Goal: Task Accomplishment & Management: Manage account settings

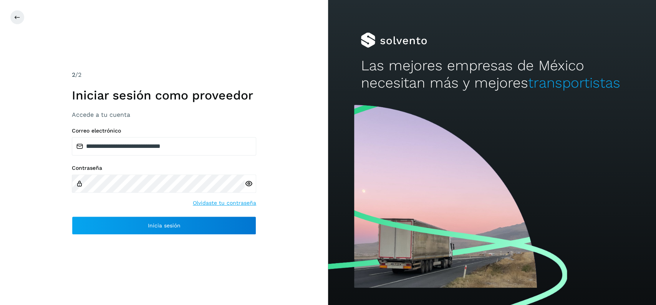
click at [218, 216] on div "**********" at bounding box center [164, 180] width 184 height 107
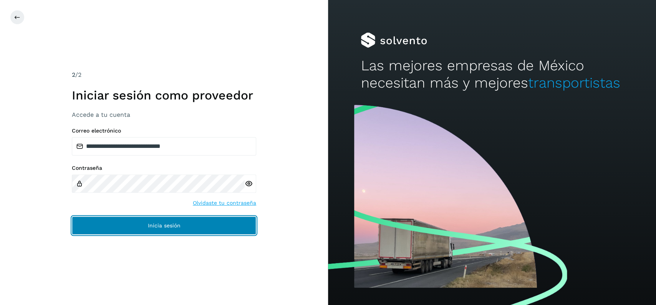
click at [223, 221] on button "Inicia sesión" at bounding box center [164, 225] width 184 height 18
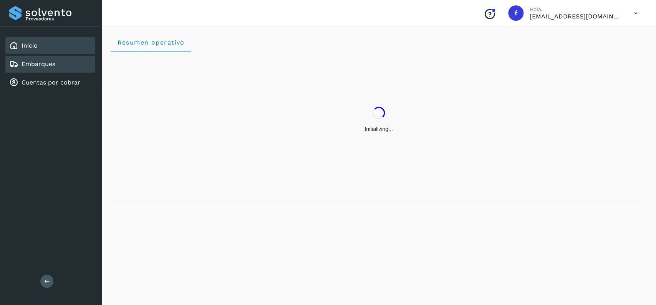
click at [40, 64] on link "Embarques" at bounding box center [38, 63] width 34 height 7
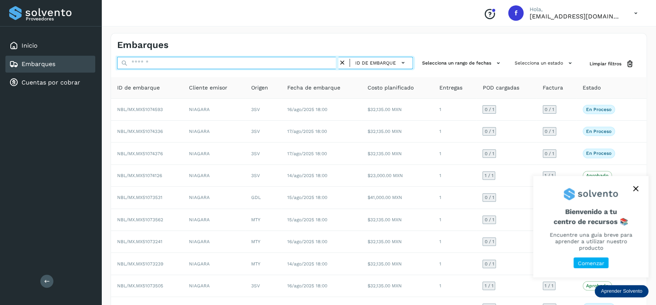
click at [236, 68] on input "text" at bounding box center [227, 63] width 221 height 12
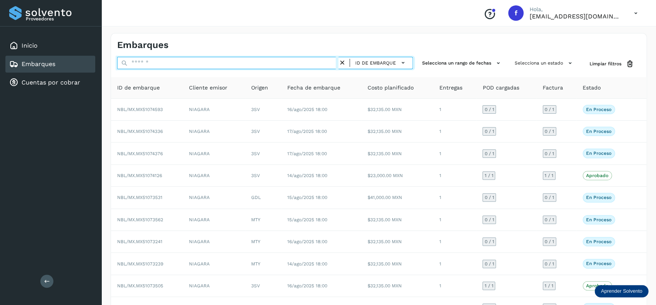
click at [238, 61] on input "text" at bounding box center [227, 63] width 221 height 12
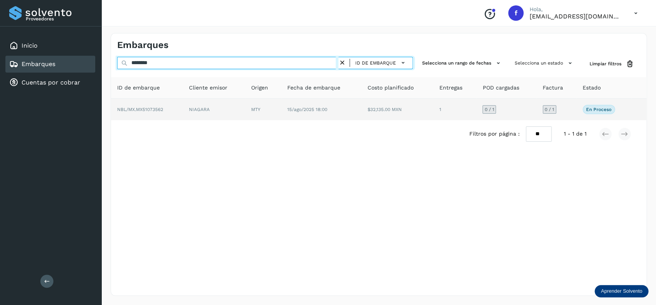
type input "********"
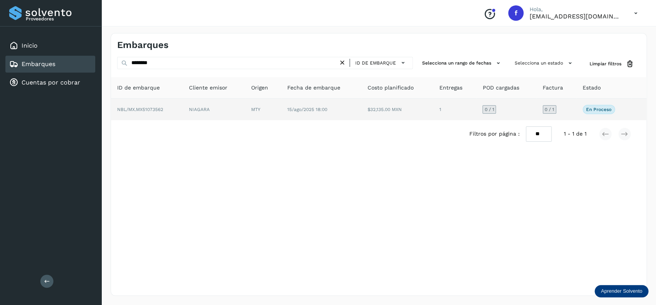
click at [433, 114] on td "$32,135.00 MXN" at bounding box center [454, 109] width 43 height 21
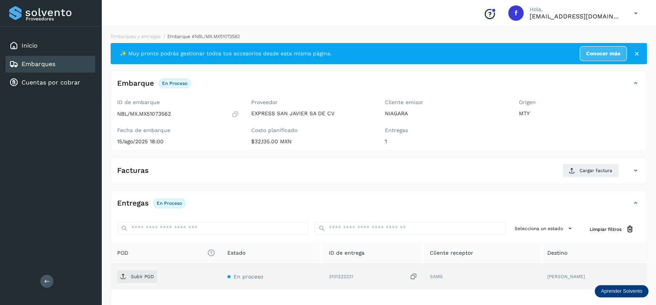
scroll to position [61, 0]
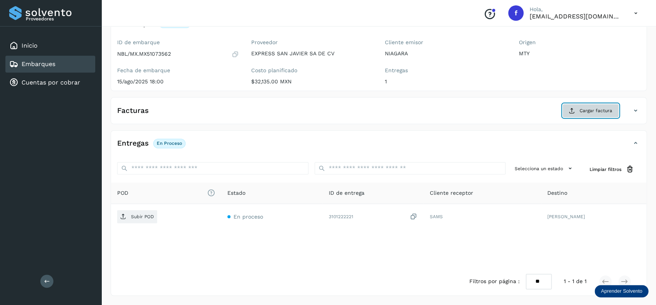
click at [610, 109] on span "Cargar factura" at bounding box center [595, 110] width 33 height 7
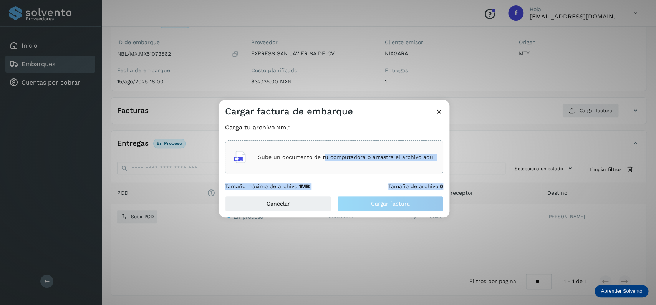
click at [325, 142] on div "Sube un documento de tu computadora o arrastra el archivo aquí" at bounding box center [334, 157] width 218 height 34
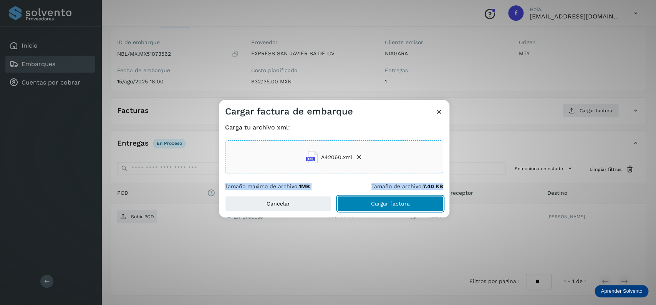
click at [384, 208] on button "Cargar factura" at bounding box center [390, 203] width 106 height 15
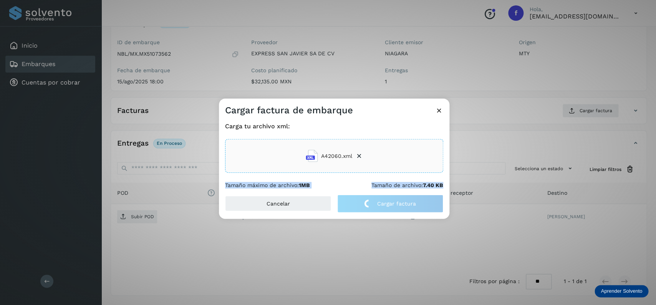
click at [336, 188] on div "Tamaño máximo de archivo: 1MB Tamaño de archivo: 7.40 KB" at bounding box center [334, 185] width 218 height 7
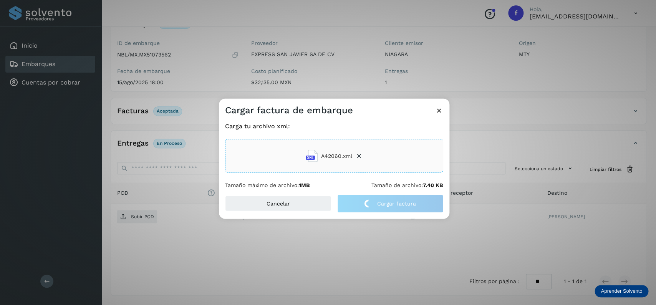
scroll to position [60, 0]
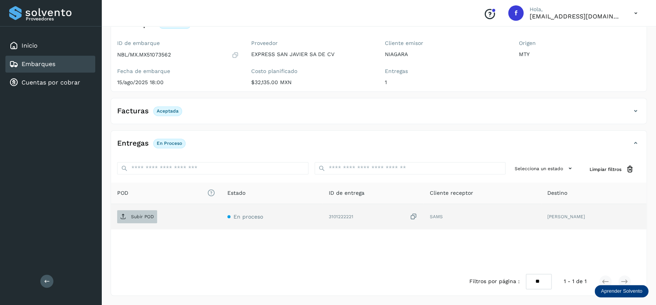
click at [144, 213] on span "Subir POD" at bounding box center [137, 216] width 40 height 12
click at [73, 69] on div "Embarques" at bounding box center [50, 64] width 90 height 17
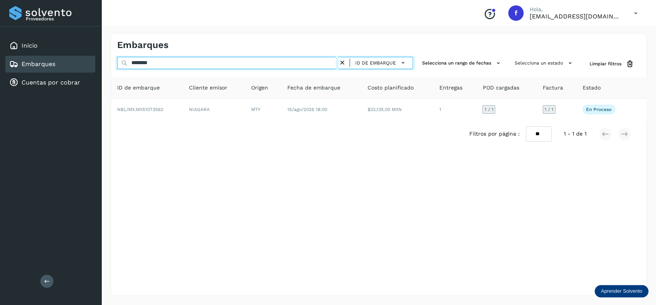
drag, startPoint x: 171, startPoint y: 61, endPoint x: 89, endPoint y: 61, distance: 81.4
click at [117, 61] on input "********" at bounding box center [227, 63] width 221 height 12
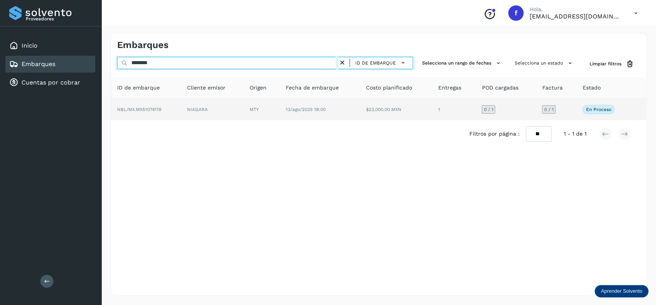
type input "********"
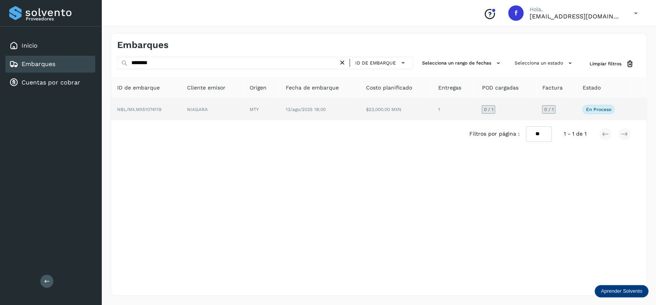
click at [432, 119] on td "$23,000.00 MXN" at bounding box center [454, 109] width 44 height 21
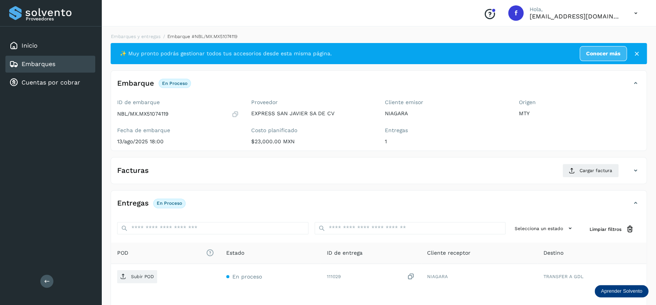
scroll to position [61, 0]
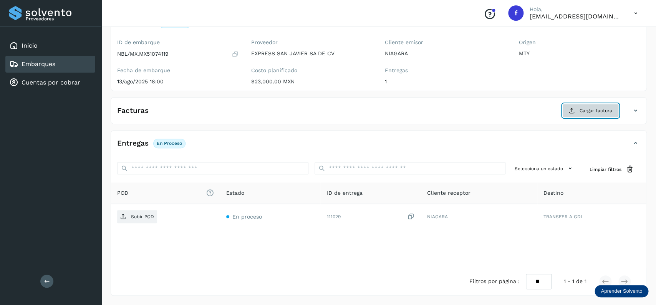
click at [570, 109] on icon at bounding box center [572, 110] width 6 height 6
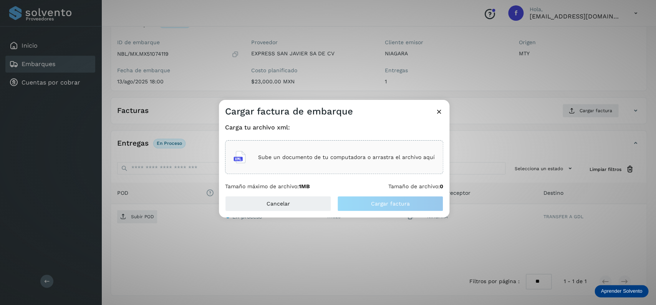
click at [316, 162] on div "Sube un documento de tu computadora o arrastra el archivo aquí" at bounding box center [333, 157] width 201 height 21
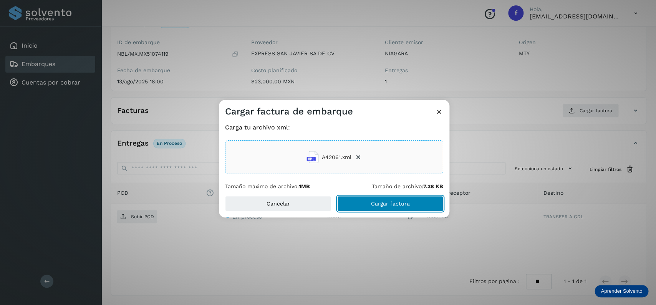
click at [369, 198] on button "Cargar factura" at bounding box center [390, 203] width 106 height 15
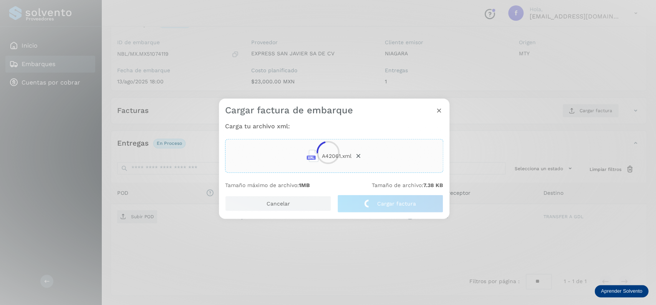
scroll to position [60, 0]
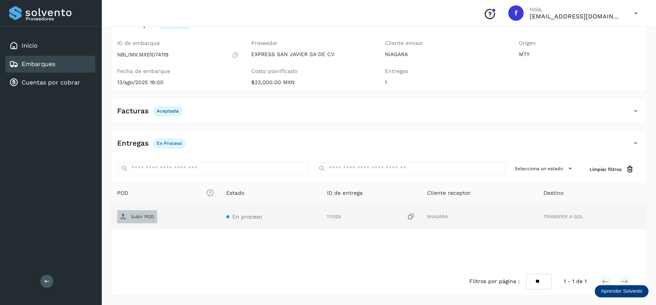
click at [122, 213] on span "Subir POD" at bounding box center [137, 216] width 40 height 12
click at [81, 65] on div "Embarques" at bounding box center [50, 64] width 90 height 17
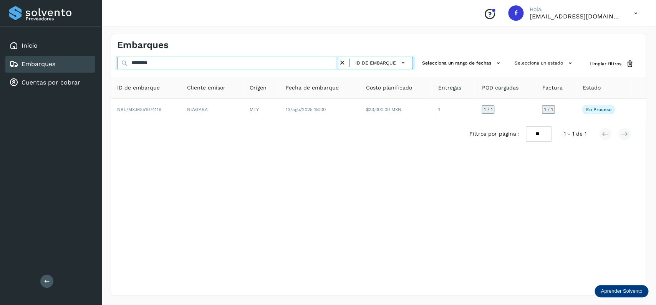
drag, startPoint x: 170, startPoint y: 65, endPoint x: 109, endPoint y: 65, distance: 61.0
click at [117, 65] on input "********" at bounding box center [227, 63] width 221 height 12
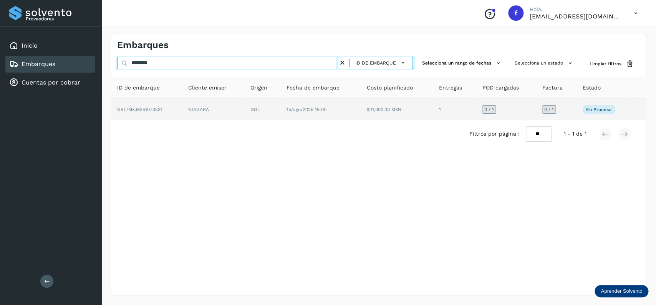
type input "********"
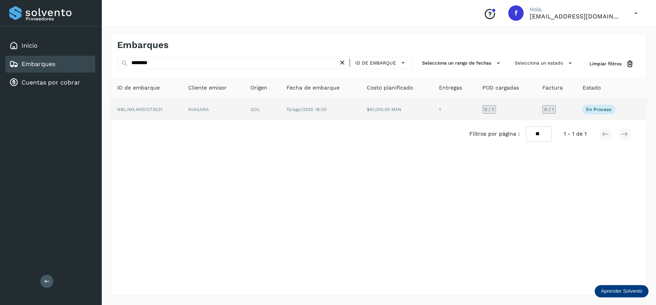
click at [361, 117] on td "15/ago/2025 18:00" at bounding box center [397, 109] width 72 height 21
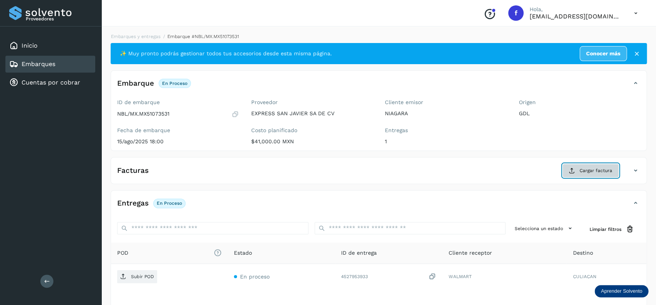
click at [566, 174] on button "Cargar factura" at bounding box center [590, 171] width 56 height 14
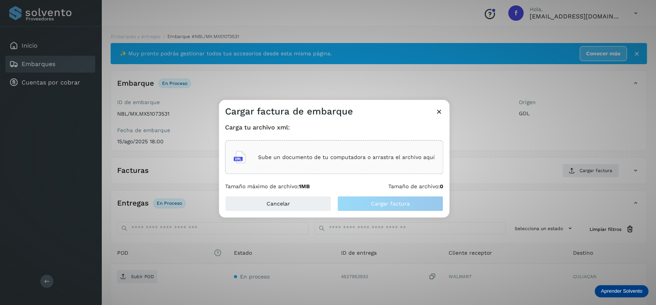
click at [357, 164] on div "Sube un documento de tu computadora o arrastra el archivo aquí" at bounding box center [333, 157] width 201 height 21
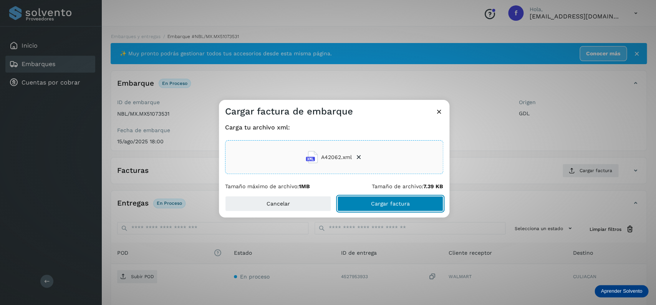
click at [399, 203] on span "Cargar factura" at bounding box center [390, 203] width 39 height 5
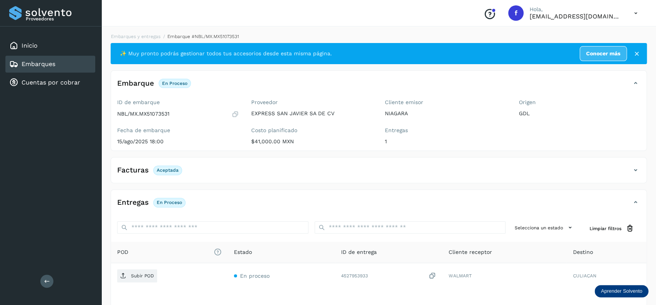
scroll to position [60, 0]
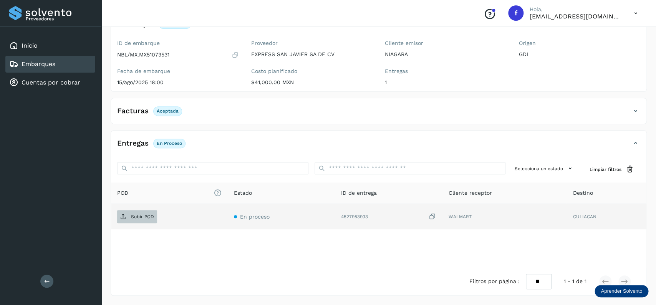
click at [145, 213] on span "Subir POD" at bounding box center [137, 216] width 40 height 12
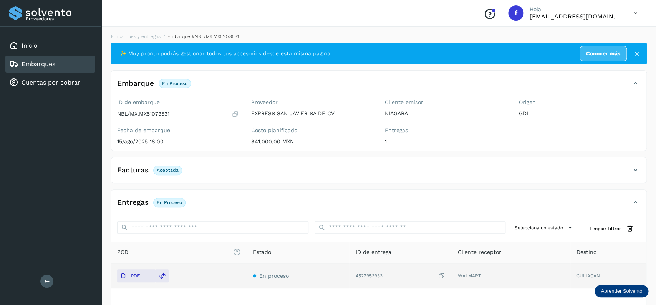
click at [76, 67] on div "Embarques" at bounding box center [50, 64] width 90 height 17
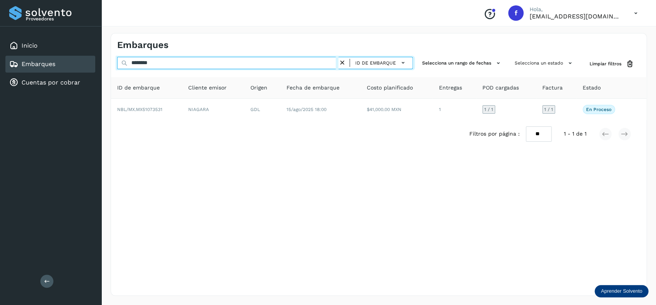
drag, startPoint x: 162, startPoint y: 61, endPoint x: 109, endPoint y: 66, distance: 53.9
click at [117, 66] on input "********" at bounding box center [227, 63] width 221 height 12
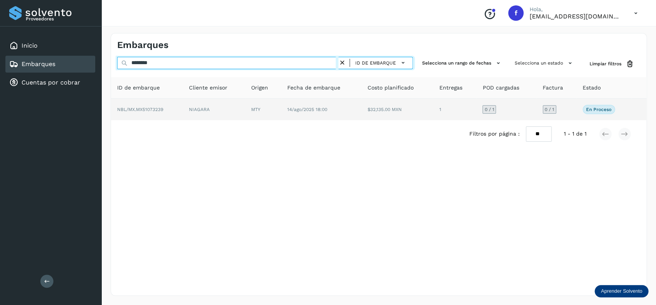
type input "********"
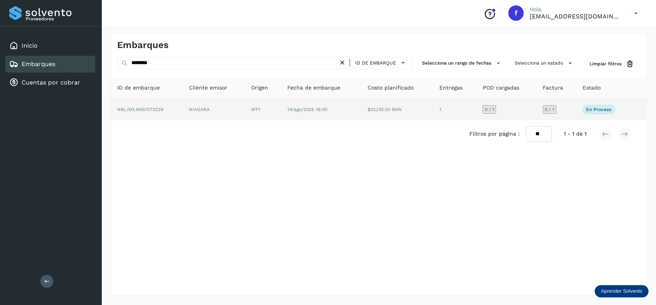
click at [433, 106] on td "$32,135.00 MXN" at bounding box center [454, 109] width 43 height 21
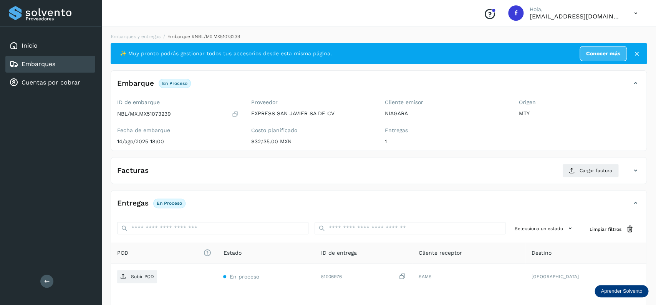
scroll to position [61, 0]
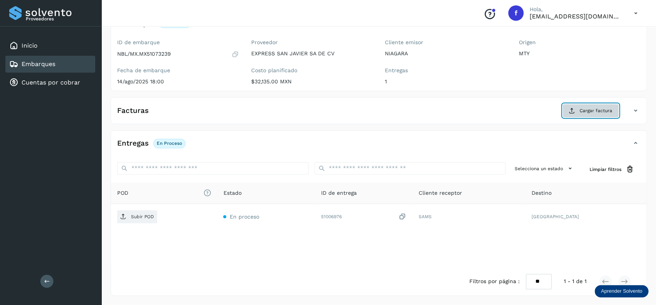
click at [591, 110] on span "Cargar factura" at bounding box center [595, 110] width 33 height 7
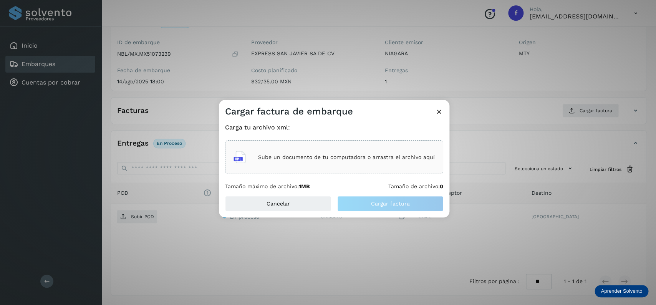
click at [305, 151] on div "Sube un documento de tu computadora o arrastra el archivo aquí" at bounding box center [333, 157] width 201 height 21
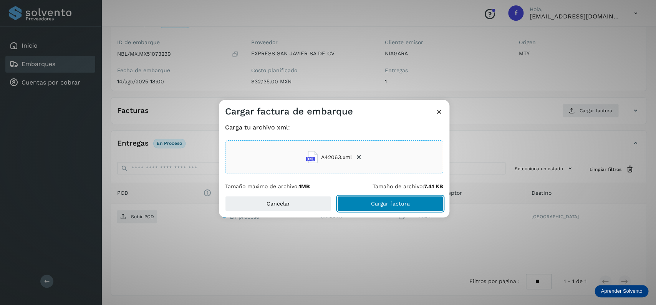
click at [399, 203] on span "Cargar factura" at bounding box center [390, 203] width 39 height 5
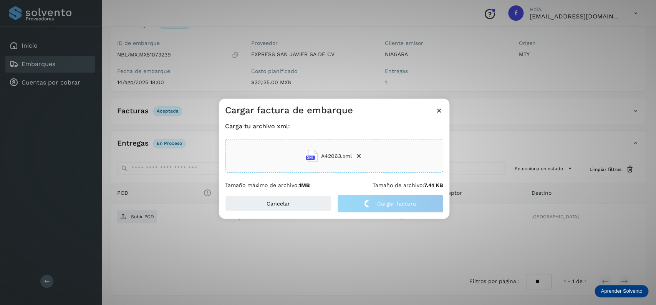
scroll to position [60, 0]
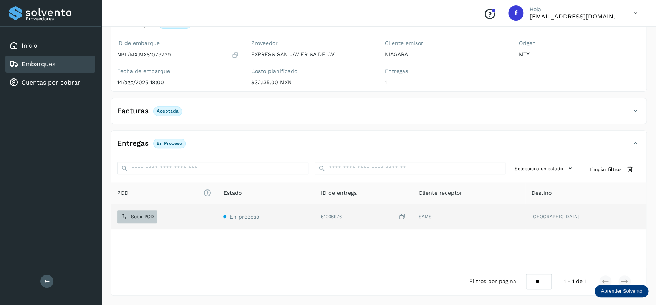
click at [134, 210] on button "Subir POD" at bounding box center [137, 216] width 40 height 13
click at [84, 69] on div "Embarques" at bounding box center [50, 64] width 90 height 17
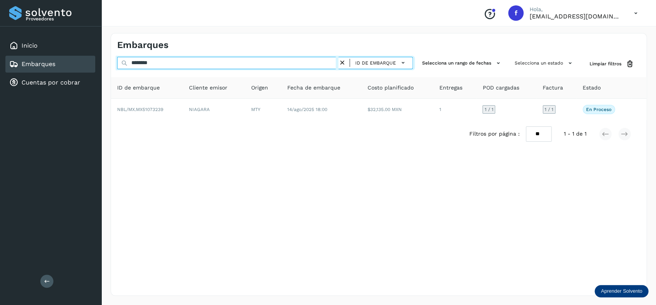
drag, startPoint x: 196, startPoint y: 60, endPoint x: 118, endPoint y: 66, distance: 77.8
click at [118, 66] on input "********" at bounding box center [227, 63] width 221 height 12
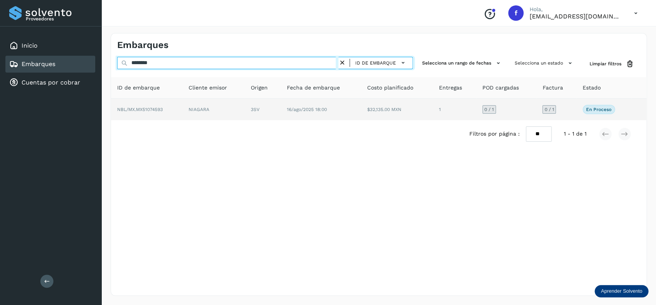
type input "********"
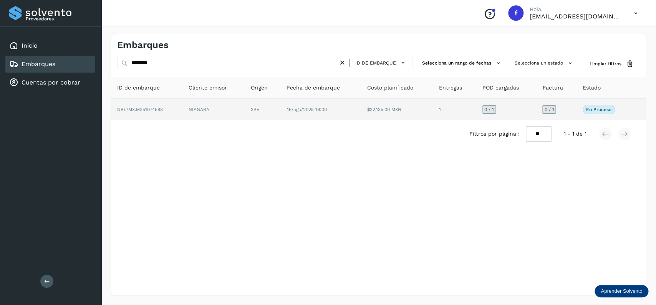
click at [321, 109] on span "16/ago/2025 18:00" at bounding box center [307, 109] width 40 height 5
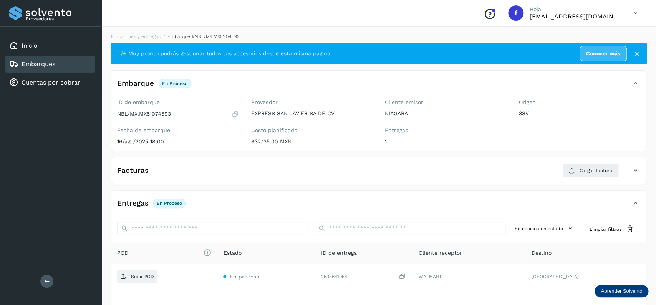
scroll to position [61, 0]
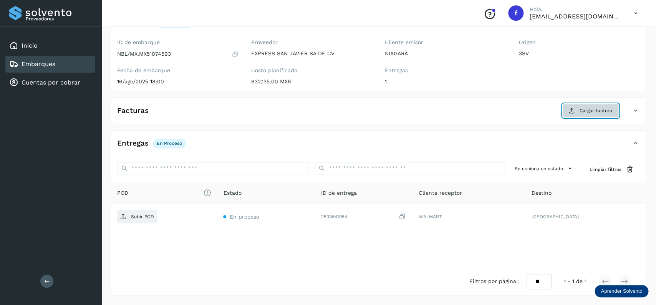
click at [608, 107] on span "Cargar factura" at bounding box center [595, 110] width 33 height 7
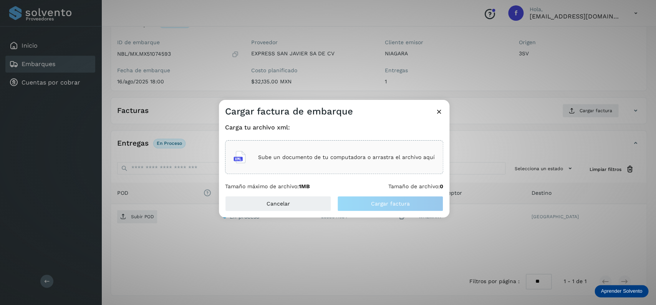
click at [339, 143] on div "Sube un documento de tu computadora o arrastra el archivo aquí" at bounding box center [334, 157] width 218 height 34
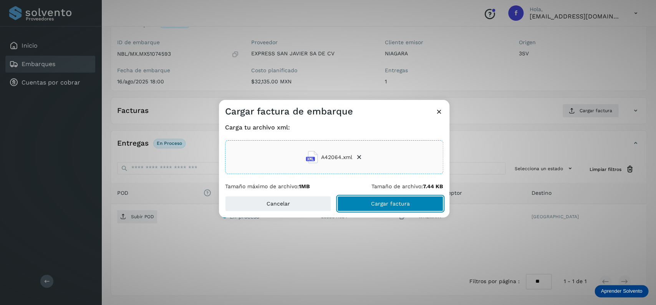
click at [372, 209] on button "Cargar factura" at bounding box center [390, 203] width 106 height 15
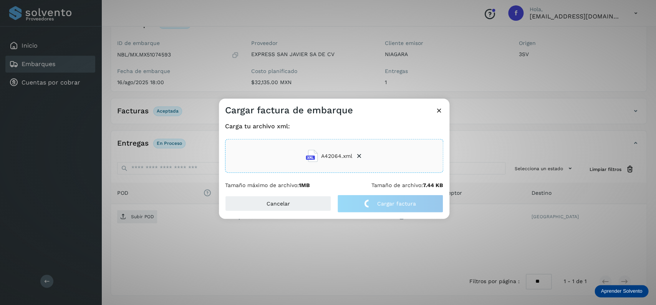
scroll to position [60, 0]
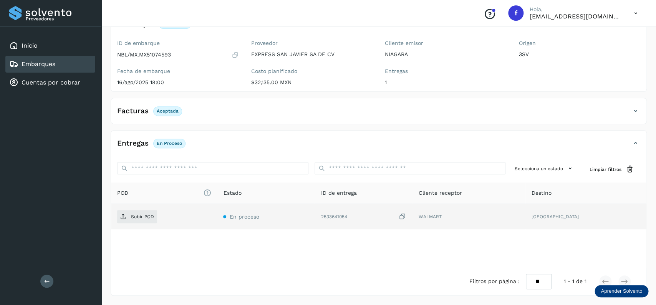
click at [217, 224] on td "Subir POD" at bounding box center [266, 216] width 98 height 25
click at [145, 222] on span "Subir POD" at bounding box center [137, 216] width 40 height 12
click at [69, 58] on div "Embarques" at bounding box center [50, 64] width 90 height 17
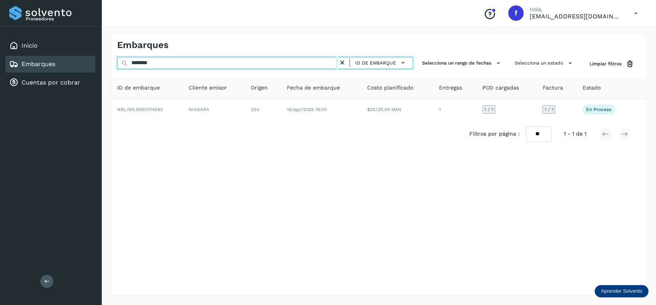
drag, startPoint x: 184, startPoint y: 62, endPoint x: 99, endPoint y: 71, distance: 84.6
click at [117, 69] on input "********" at bounding box center [227, 63] width 221 height 12
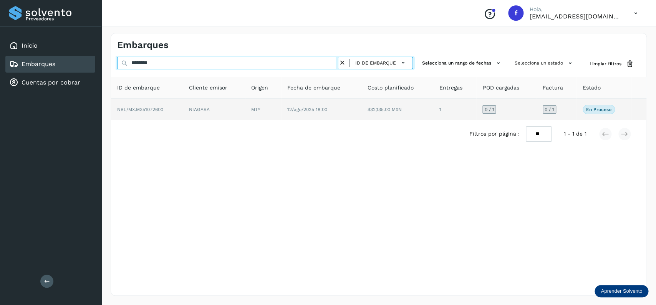
type input "********"
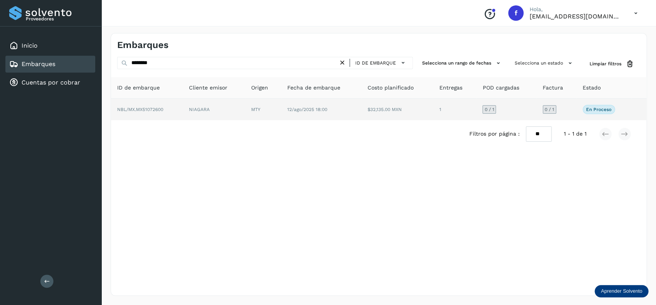
click at [281, 117] on td "MTY" at bounding box center [321, 109] width 80 height 21
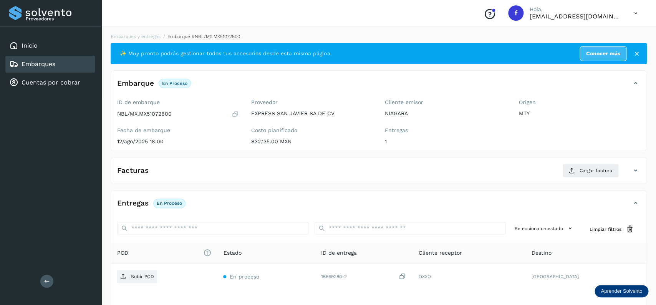
scroll to position [61, 0]
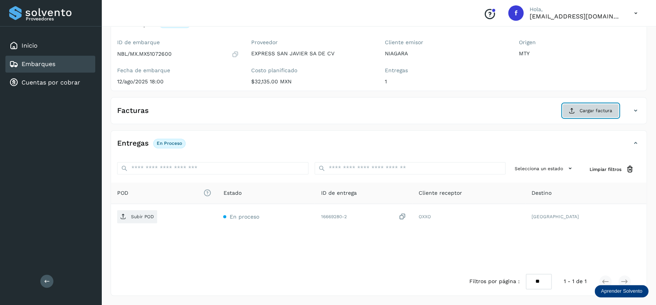
click at [594, 111] on span "Cargar factura" at bounding box center [595, 110] width 33 height 7
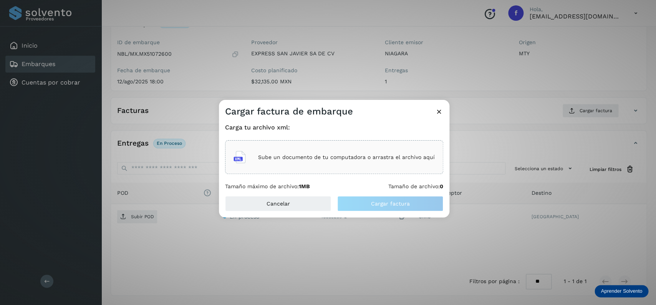
click at [284, 157] on p "Sube un documento de tu computadora o arrastra el archivo aquí" at bounding box center [346, 157] width 177 height 7
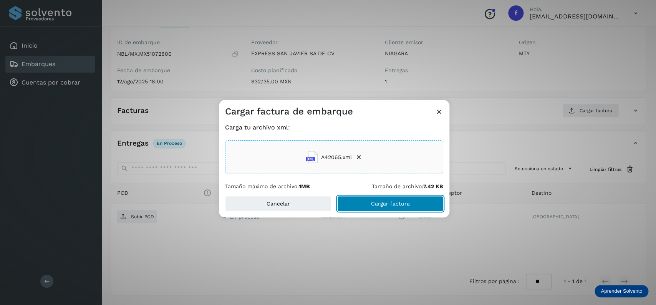
click at [380, 200] on button "Cargar factura" at bounding box center [390, 203] width 106 height 15
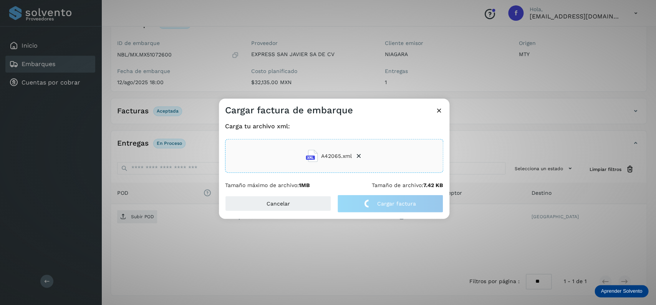
scroll to position [60, 0]
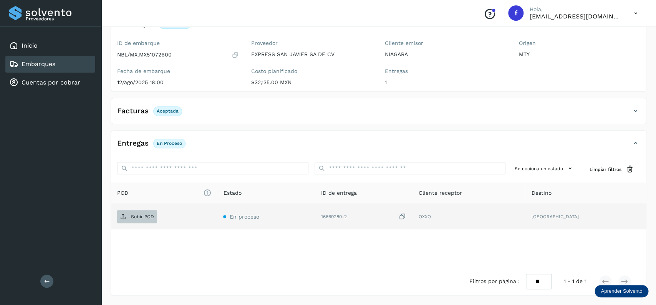
click at [136, 222] on span "Subir POD" at bounding box center [137, 216] width 40 height 12
click at [61, 65] on div "Embarques" at bounding box center [50, 64] width 90 height 17
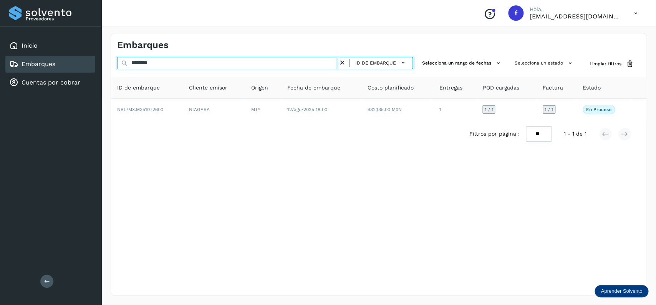
drag, startPoint x: 203, startPoint y: 61, endPoint x: 109, endPoint y: 61, distance: 93.7
click at [117, 61] on input "********" at bounding box center [227, 63] width 221 height 12
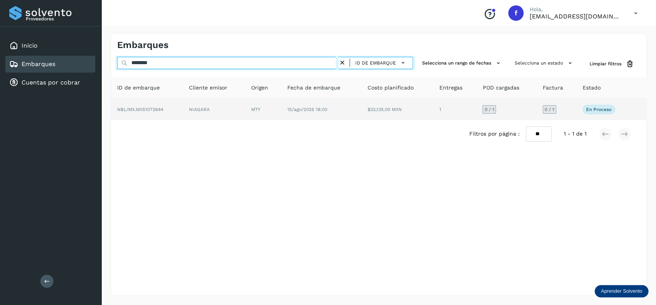
type input "********"
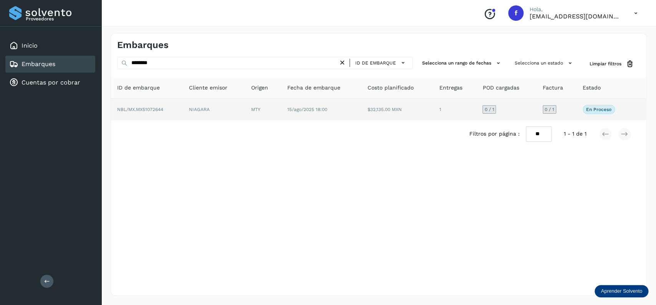
click at [281, 117] on td "MTY" at bounding box center [321, 109] width 80 height 21
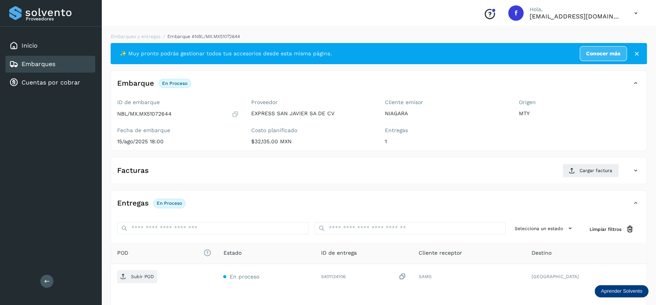
scroll to position [61, 0]
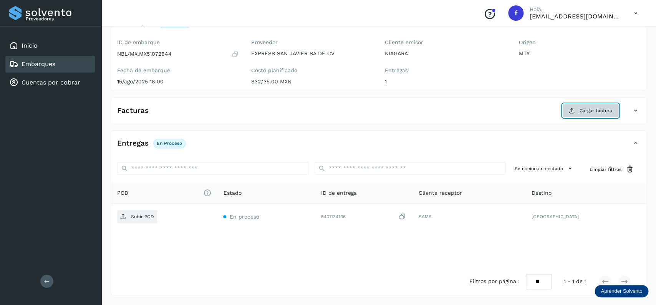
click at [570, 110] on icon at bounding box center [572, 110] width 6 height 6
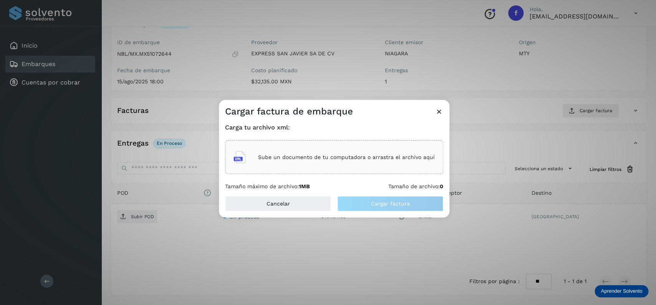
click at [315, 159] on p "Sube un documento de tu computadora o arrastra el archivo aquí" at bounding box center [346, 157] width 177 height 7
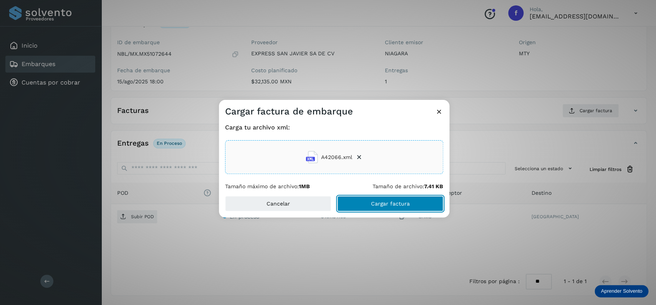
click at [387, 203] on span "Cargar factura" at bounding box center [390, 203] width 39 height 5
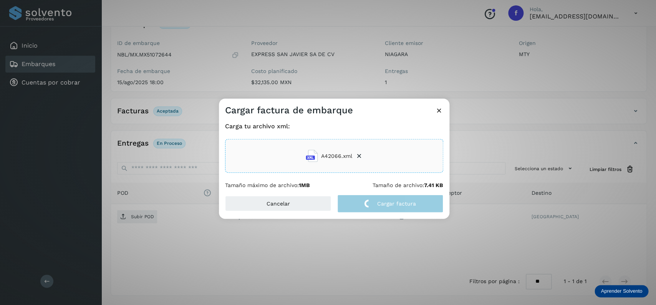
scroll to position [60, 0]
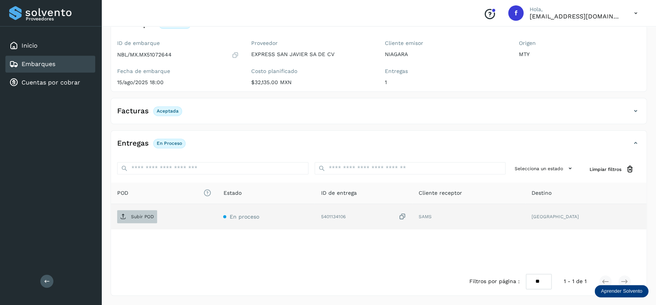
click at [123, 213] on icon at bounding box center [123, 216] width 6 height 6
click at [78, 59] on div "Embarques" at bounding box center [50, 64] width 90 height 17
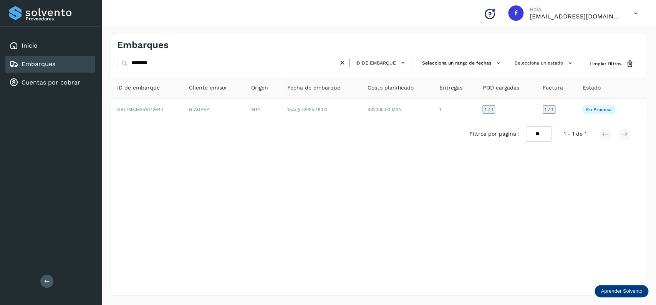
click at [78, 59] on div "Embarques" at bounding box center [50, 64] width 90 height 17
click at [76, 61] on div "Embarques" at bounding box center [50, 64] width 90 height 17
click at [346, 63] on icon at bounding box center [342, 63] width 8 height 8
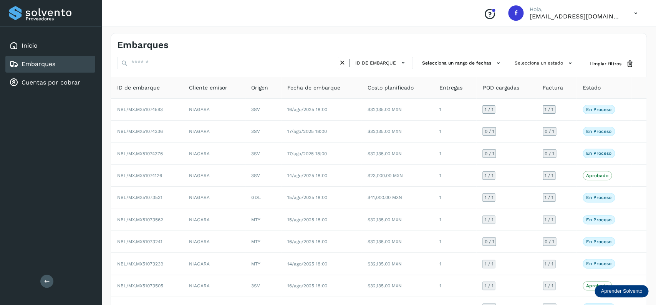
click at [52, 57] on div "Embarques" at bounding box center [50, 64] width 90 height 17
click at [534, 57] on div "Embarques ID de embarque Selecciona un rango de fechas Selecciona un estado Lim…" at bounding box center [379, 189] width 536 height 313
click at [531, 60] on button "Selecciona un estado" at bounding box center [544, 63] width 66 height 13
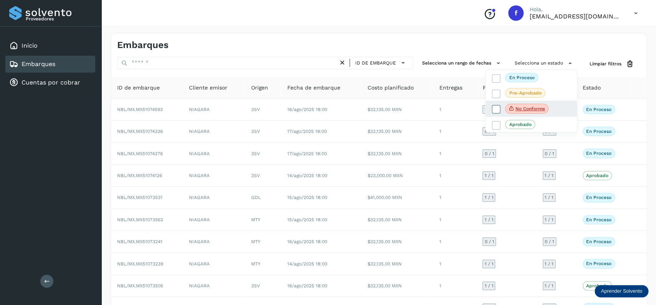
click at [494, 107] on icon at bounding box center [496, 110] width 8 height 8
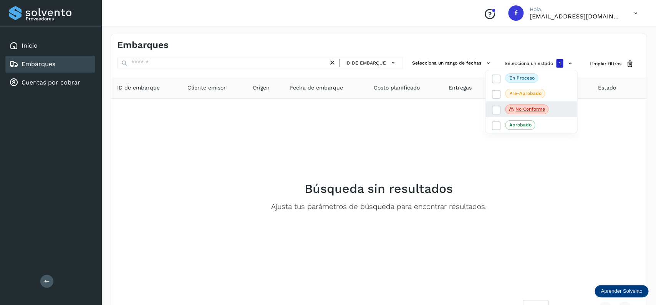
click at [489, 111] on div "No conforme" at bounding box center [530, 109] width 91 height 16
click at [494, 109] on icon at bounding box center [496, 110] width 8 height 8
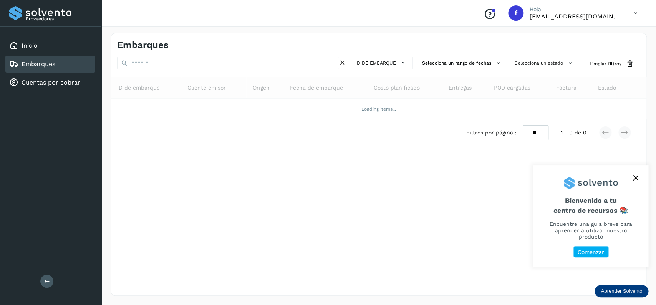
click at [52, 68] on div "Embarques" at bounding box center [32, 64] width 46 height 9
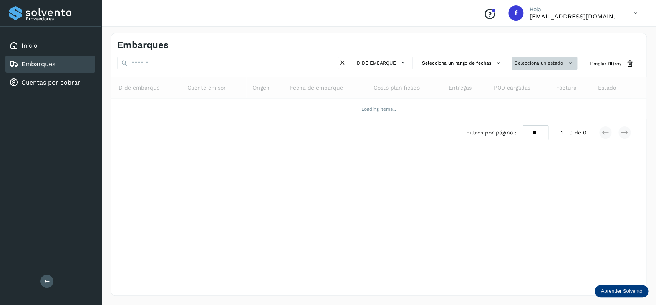
click at [524, 60] on button "Selecciona un estado" at bounding box center [544, 63] width 66 height 13
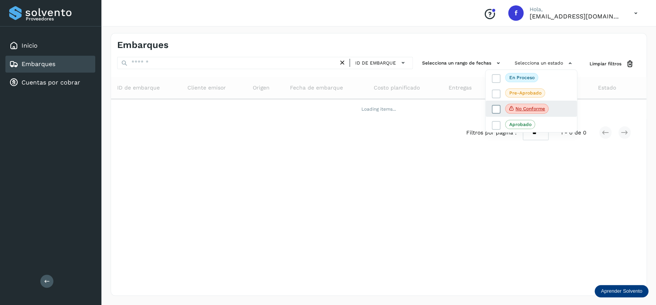
drag, startPoint x: 487, startPoint y: 112, endPoint x: 501, endPoint y: 111, distance: 14.2
click at [501, 112] on div "No conforme" at bounding box center [530, 109] width 91 height 16
click at [501, 111] on label "No conforme" at bounding box center [519, 109] width 57 height 10
